Goal: Information Seeking & Learning: Learn about a topic

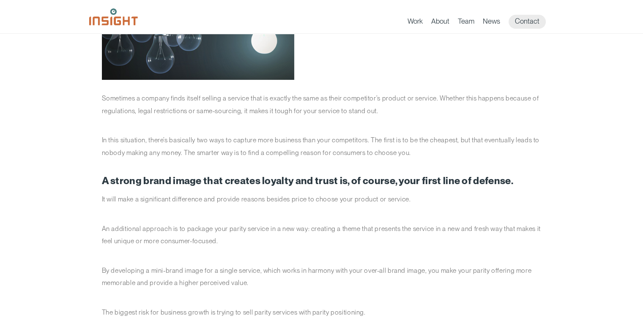
scroll to position [211, 0]
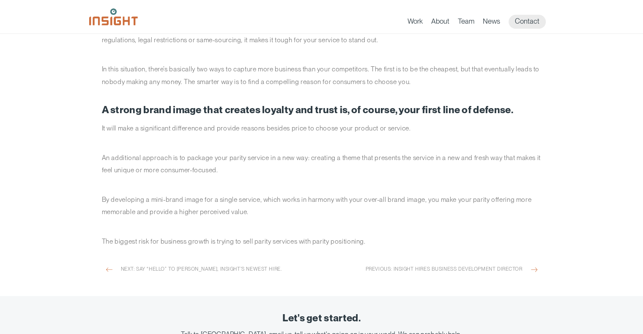
click at [219, 111] on h2 "A strong brand image that creates loyalty and trust is, of course, your first l…" at bounding box center [321, 110] width 439 height 11
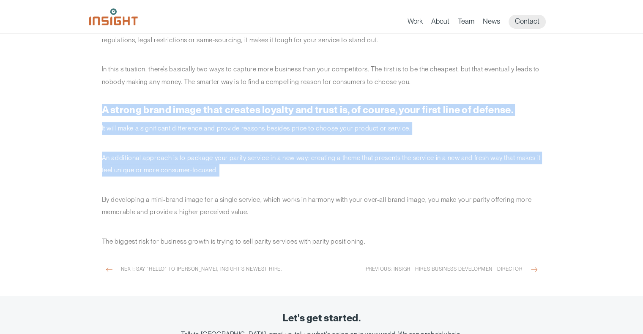
drag, startPoint x: 219, startPoint y: 111, endPoint x: 225, endPoint y: 164, distance: 53.6
click at [225, 164] on div "Sometimes a company finds itself selling a service that is exactly the same as …" at bounding box center [321, 74] width 439 height 346
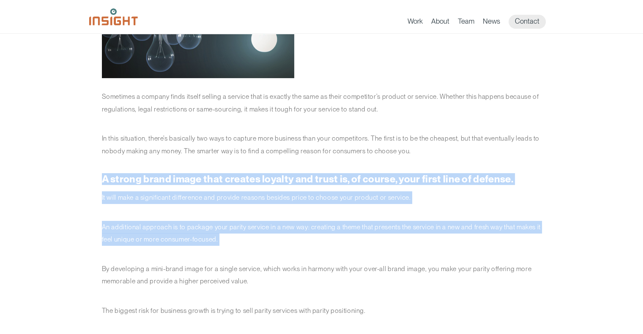
scroll to position [42, 0]
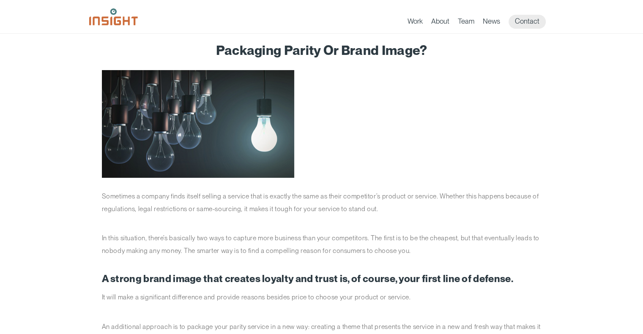
click at [177, 207] on p "Sometimes a company finds itself selling a service that is exactly the same as …" at bounding box center [321, 202] width 439 height 25
click at [176, 207] on p "Sometimes a company finds itself selling a service that is exactly the same as …" at bounding box center [321, 202] width 439 height 25
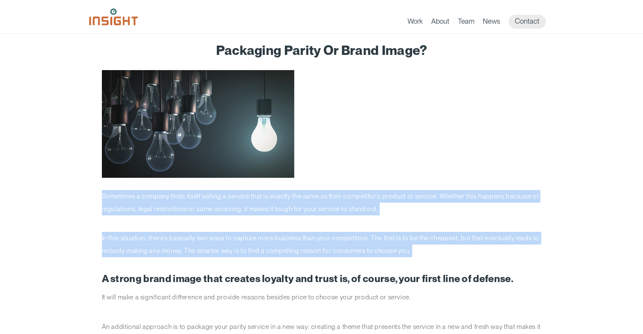
drag, startPoint x: 176, startPoint y: 207, endPoint x: 222, endPoint y: 241, distance: 57.3
click at [222, 241] on div "Sometimes a company finds itself selling a service that is exactly the same as …" at bounding box center [321, 243] width 439 height 346
click at [222, 241] on p "In this situation, there’s basically two ways to capture more business than you…" at bounding box center [321, 244] width 439 height 25
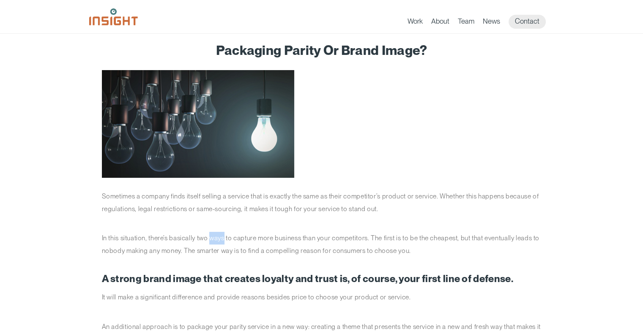
click at [222, 240] on p "In this situation, there’s basically two ways to capture more business than you…" at bounding box center [321, 244] width 439 height 25
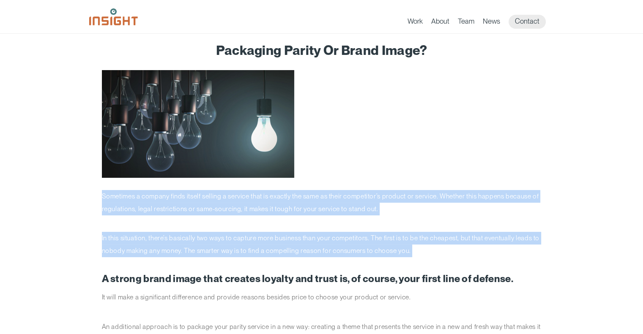
drag, startPoint x: 222, startPoint y: 240, endPoint x: 223, endPoint y: 202, distance: 38.0
click at [223, 202] on div "Sometimes a company finds itself selling a service that is exactly the same as …" at bounding box center [321, 243] width 439 height 346
click at [223, 202] on p "Sometimes a company finds itself selling a service that is exactly the same as …" at bounding box center [321, 202] width 439 height 25
